Goal: Information Seeking & Learning: Learn about a topic

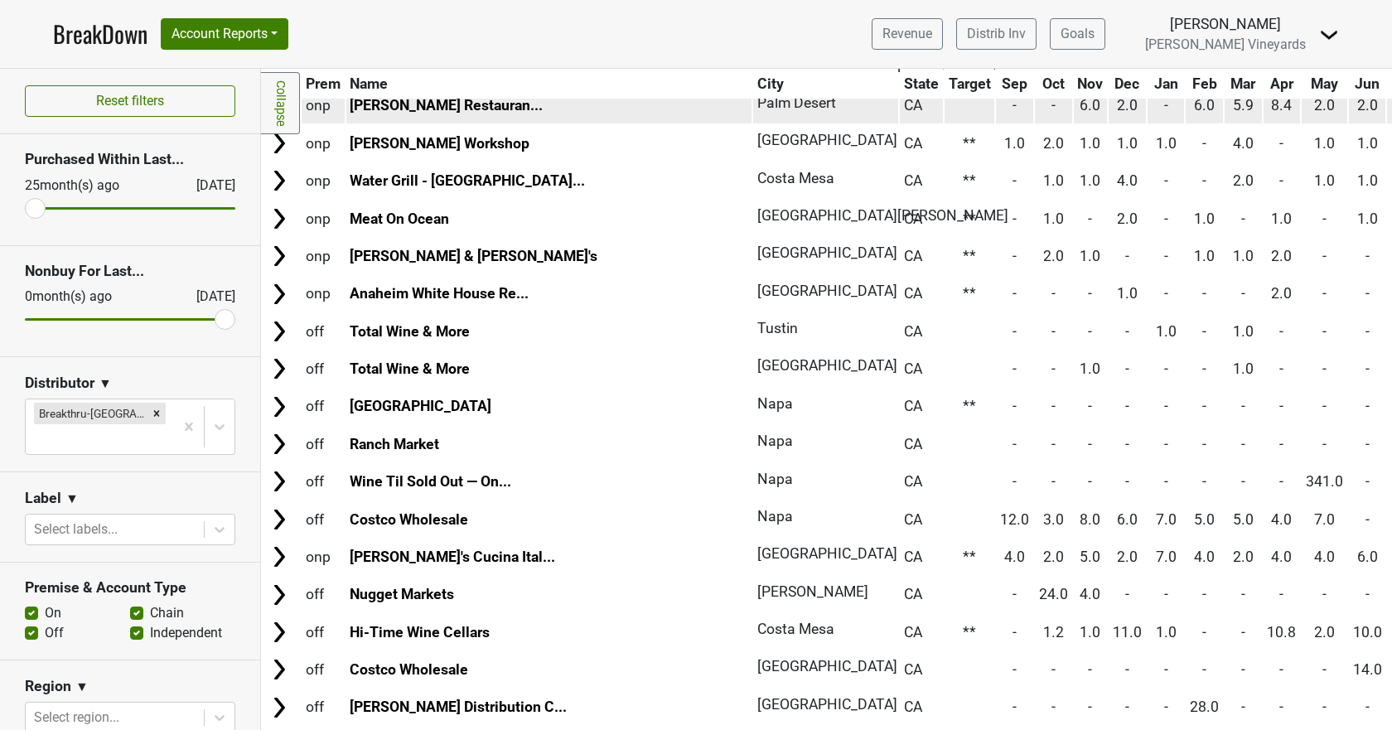
scroll to position [414, 0]
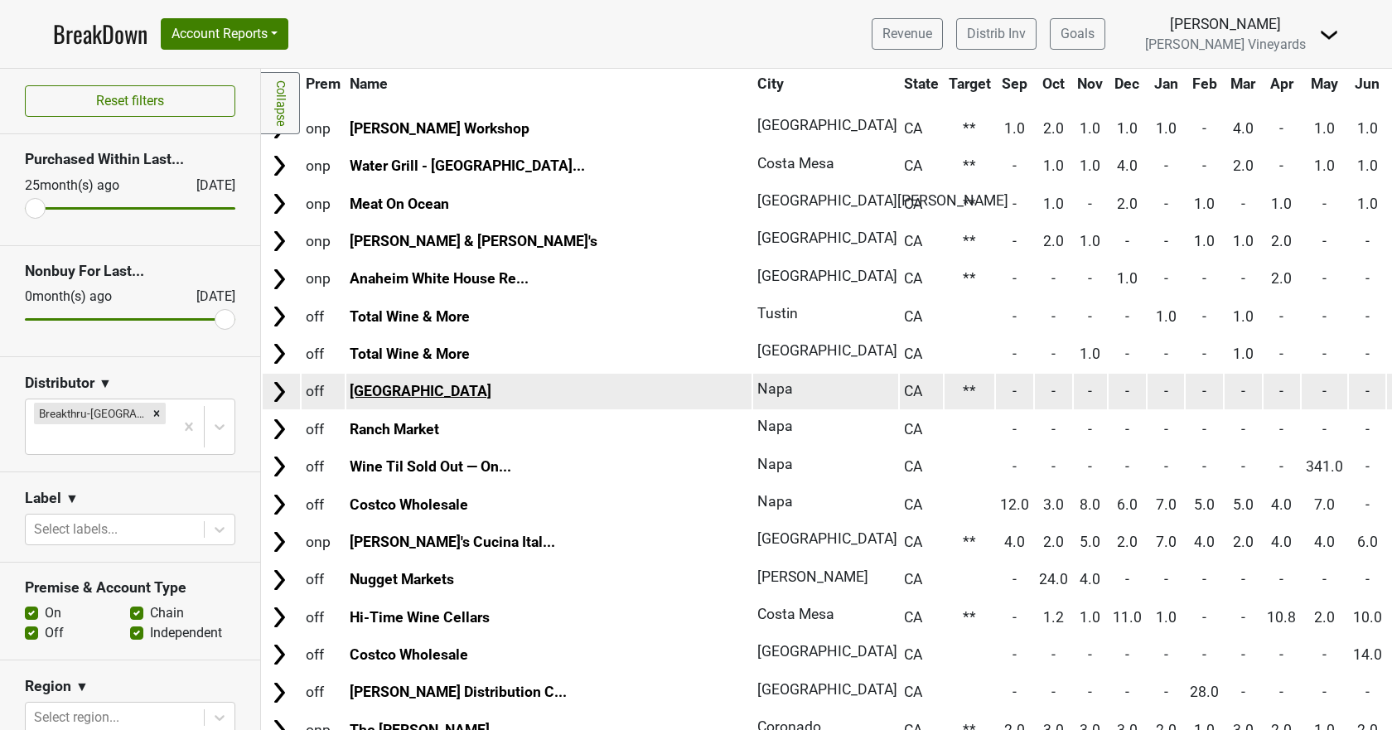
click at [374, 391] on link "[GEOGRAPHIC_DATA]" at bounding box center [421, 391] width 142 height 17
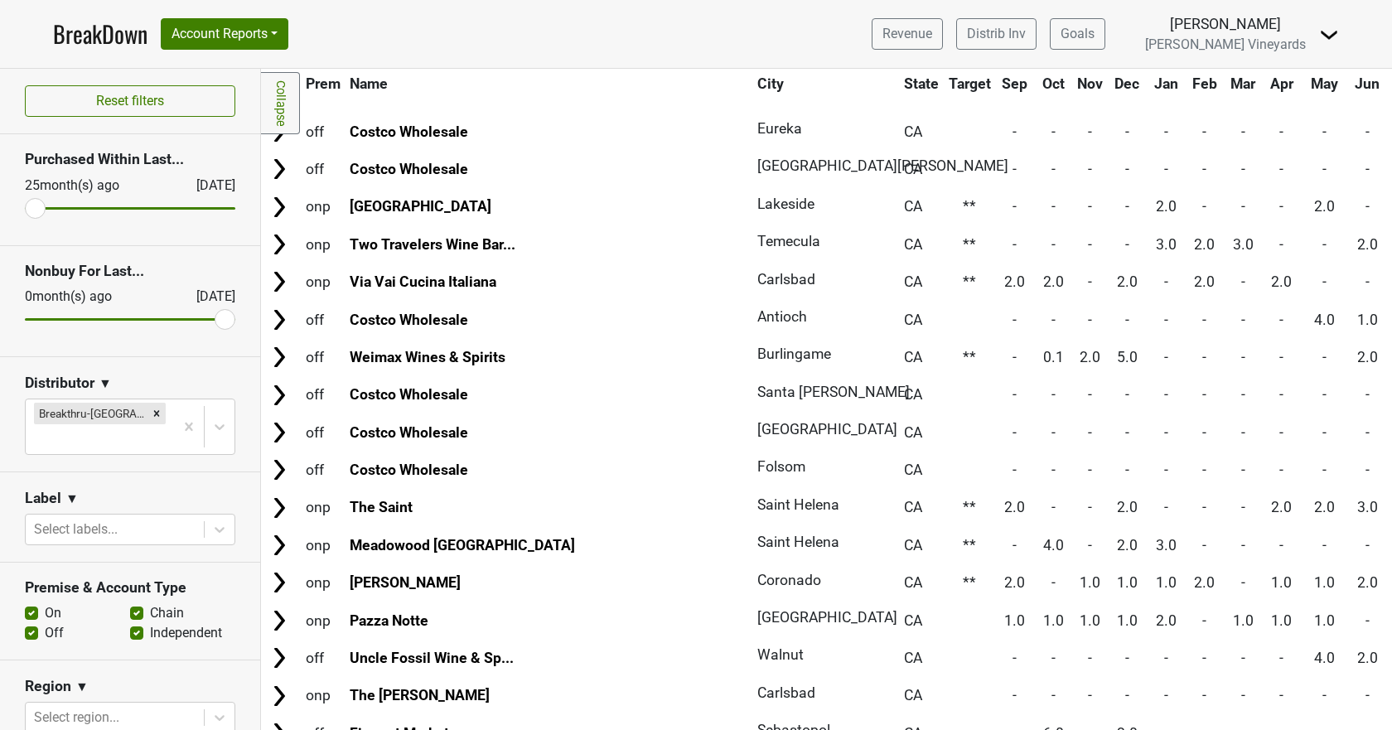
scroll to position [2402, 0]
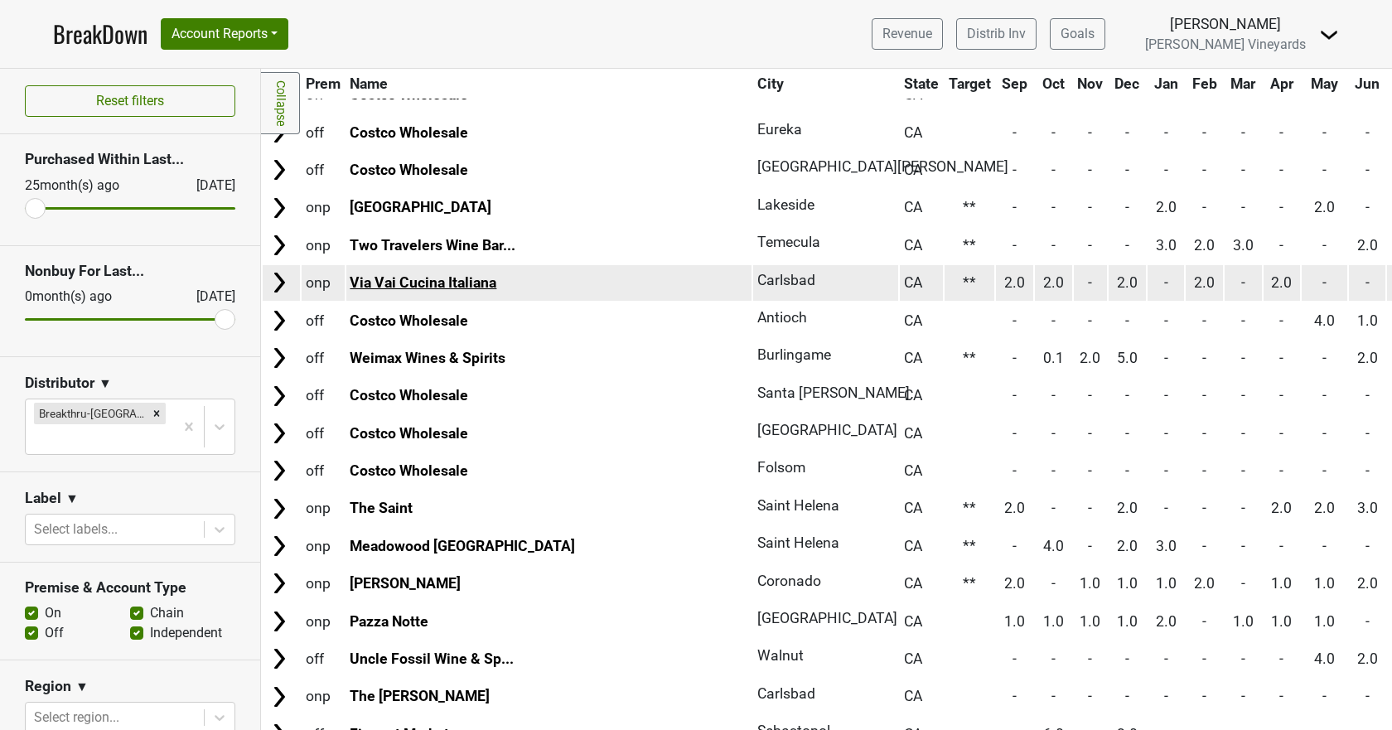
click at [388, 285] on link "Via Vai Cucina Italiana" at bounding box center [423, 282] width 147 height 17
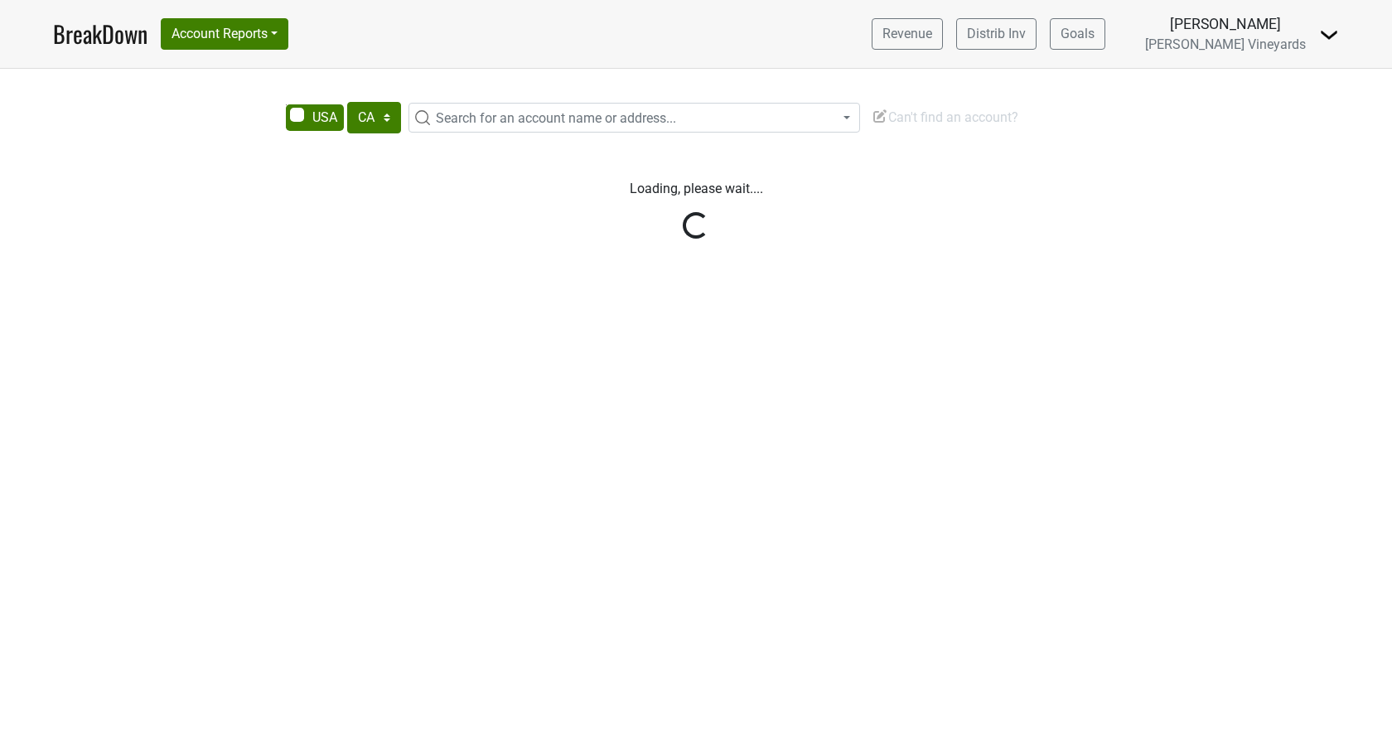
select select "CA"
